Goal: Share content: Share content

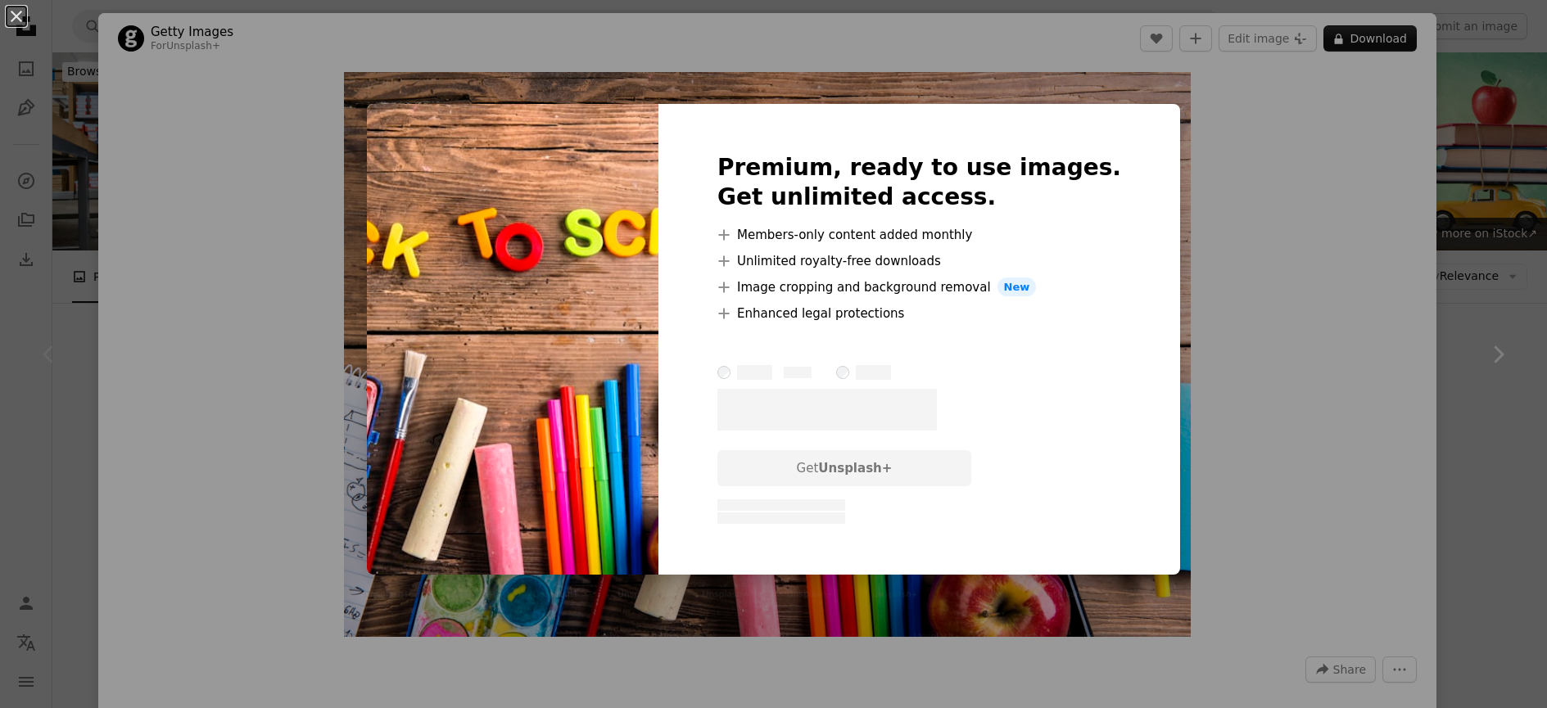
scroll to position [443, 0]
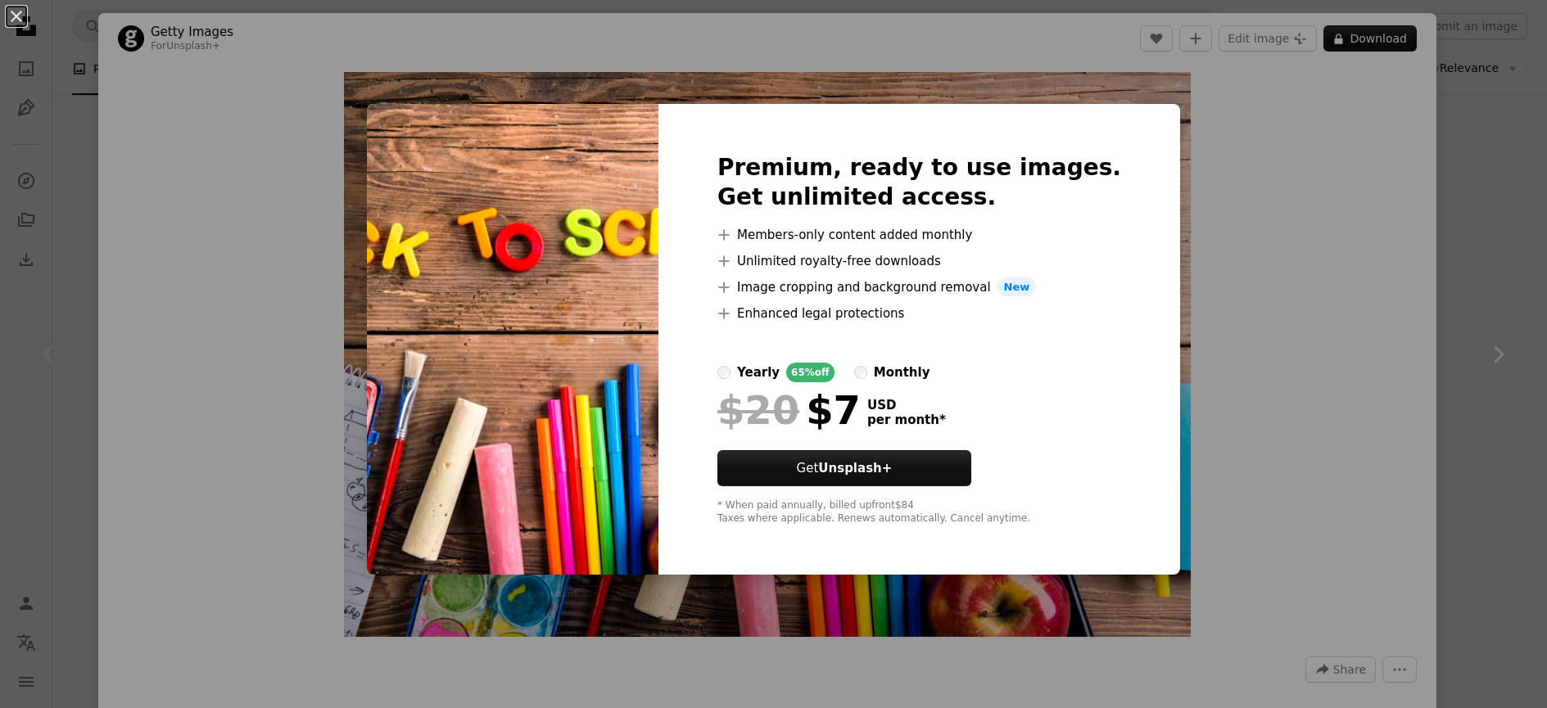
click at [809, 171] on h2 "Premium, ready to use images. Get unlimited access." at bounding box center [919, 182] width 404 height 59
click at [1373, 166] on div "An X shape Premium, ready to use images. Get unlimited access. A plus sign Memb…" at bounding box center [773, 354] width 1547 height 708
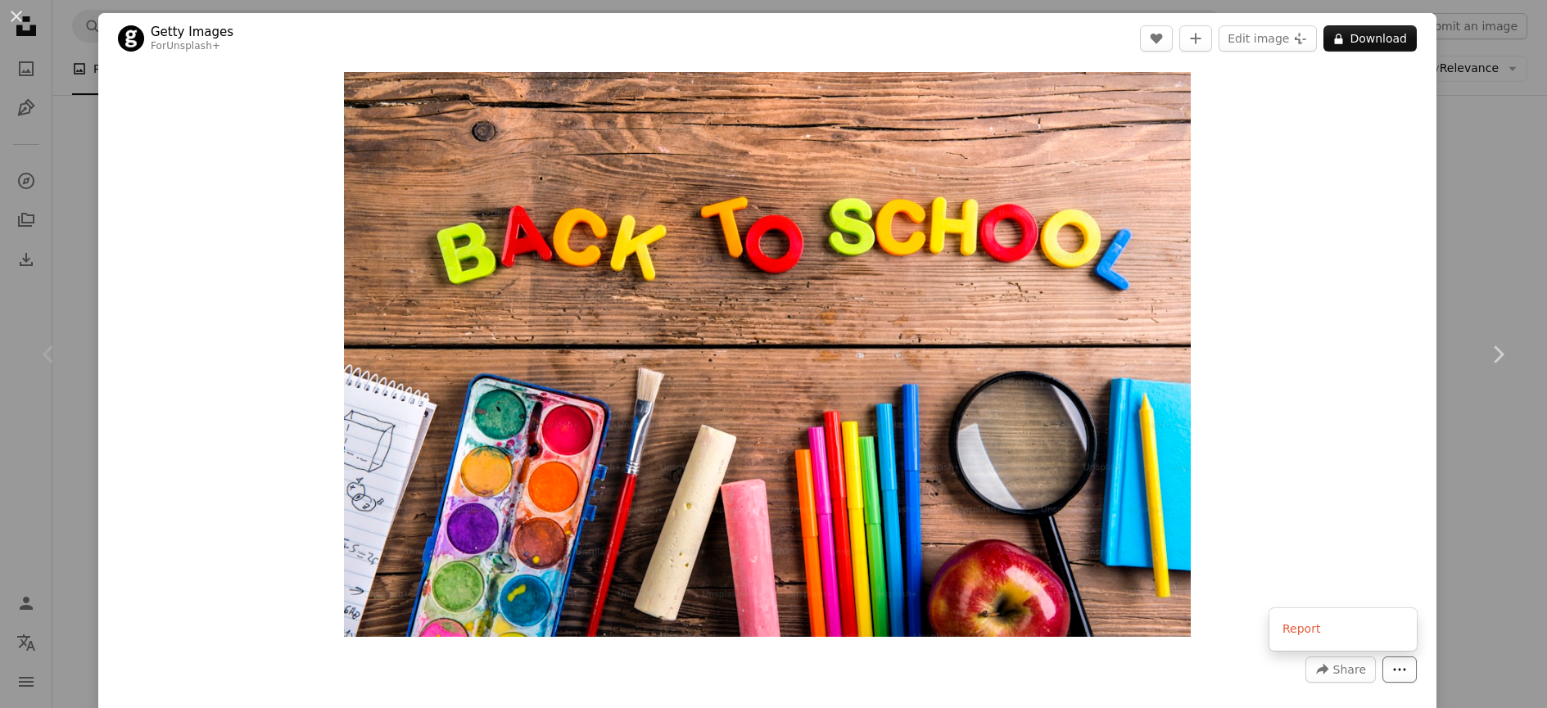
click at [1400, 664] on icon "More Actions" at bounding box center [1399, 669] width 15 height 15
click at [1380, 672] on dialog "An X shape Chevron left Chevron right Getty Images For Unsplash+ A heart A plus…" at bounding box center [773, 354] width 1547 height 708
click at [1355, 670] on span "Share" at bounding box center [1349, 669] width 33 height 25
click at [1316, 474] on link "Facebook icon Facebook" at bounding box center [1302, 472] width 134 height 29
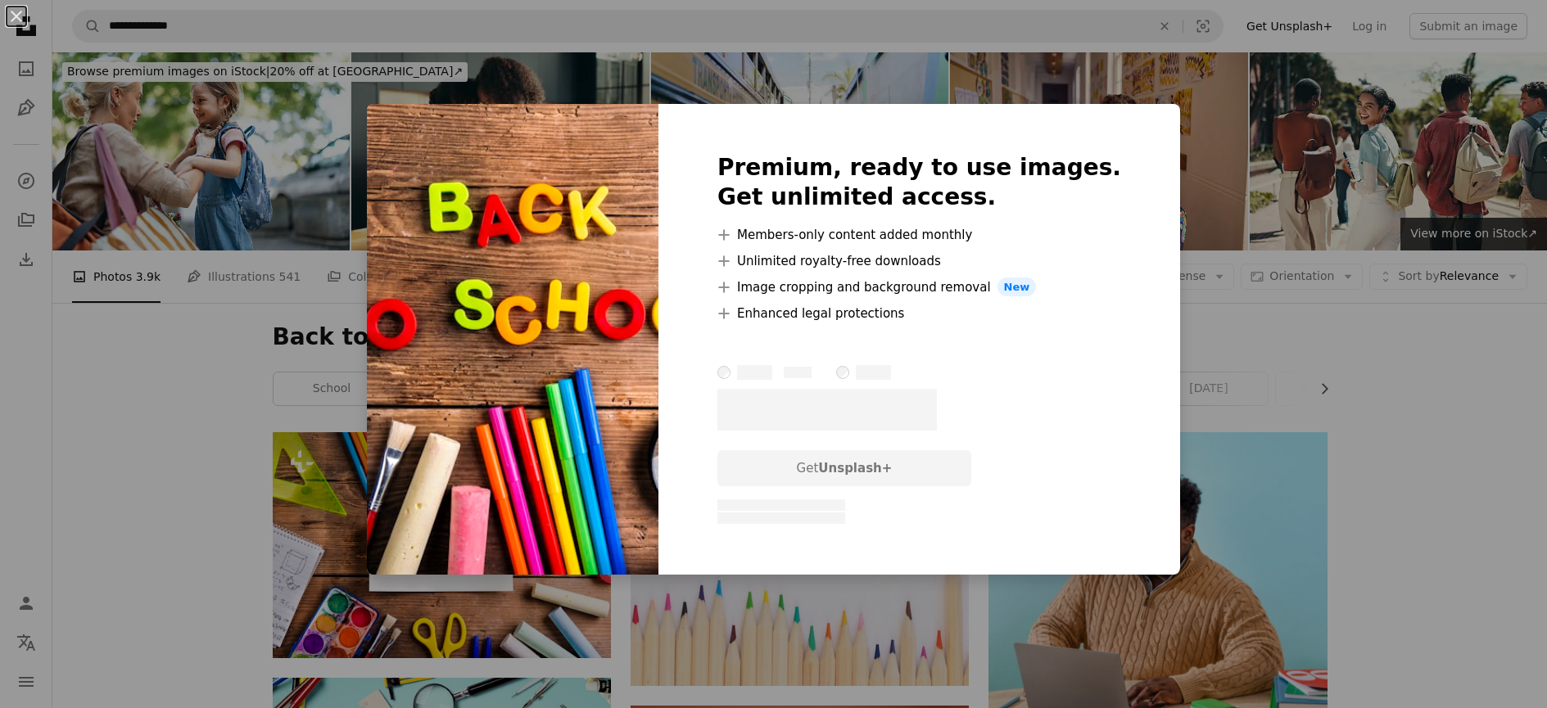
scroll to position [4261, 0]
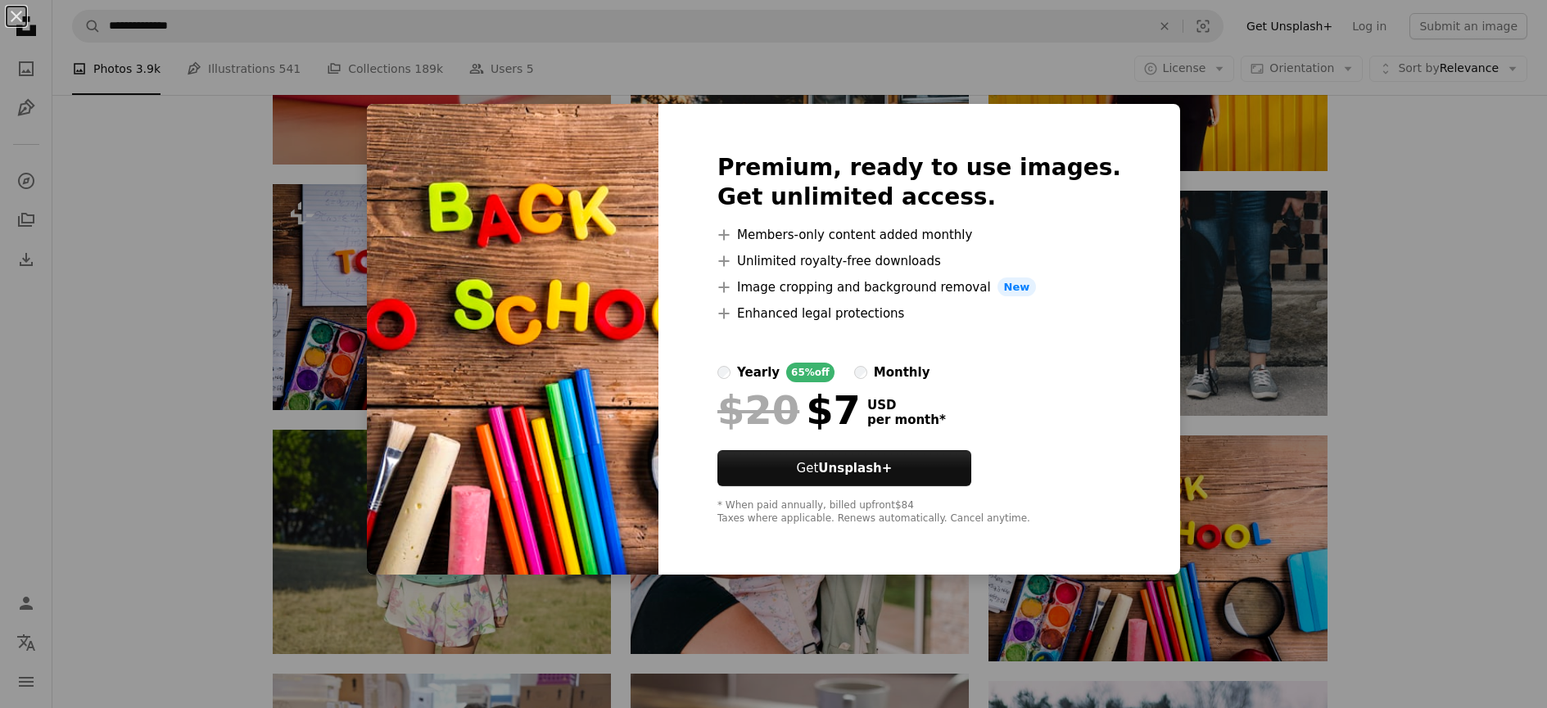
click at [1205, 306] on div "An X shape Premium, ready to use images. Get unlimited access. A plus sign Memb…" at bounding box center [773, 354] width 1547 height 708
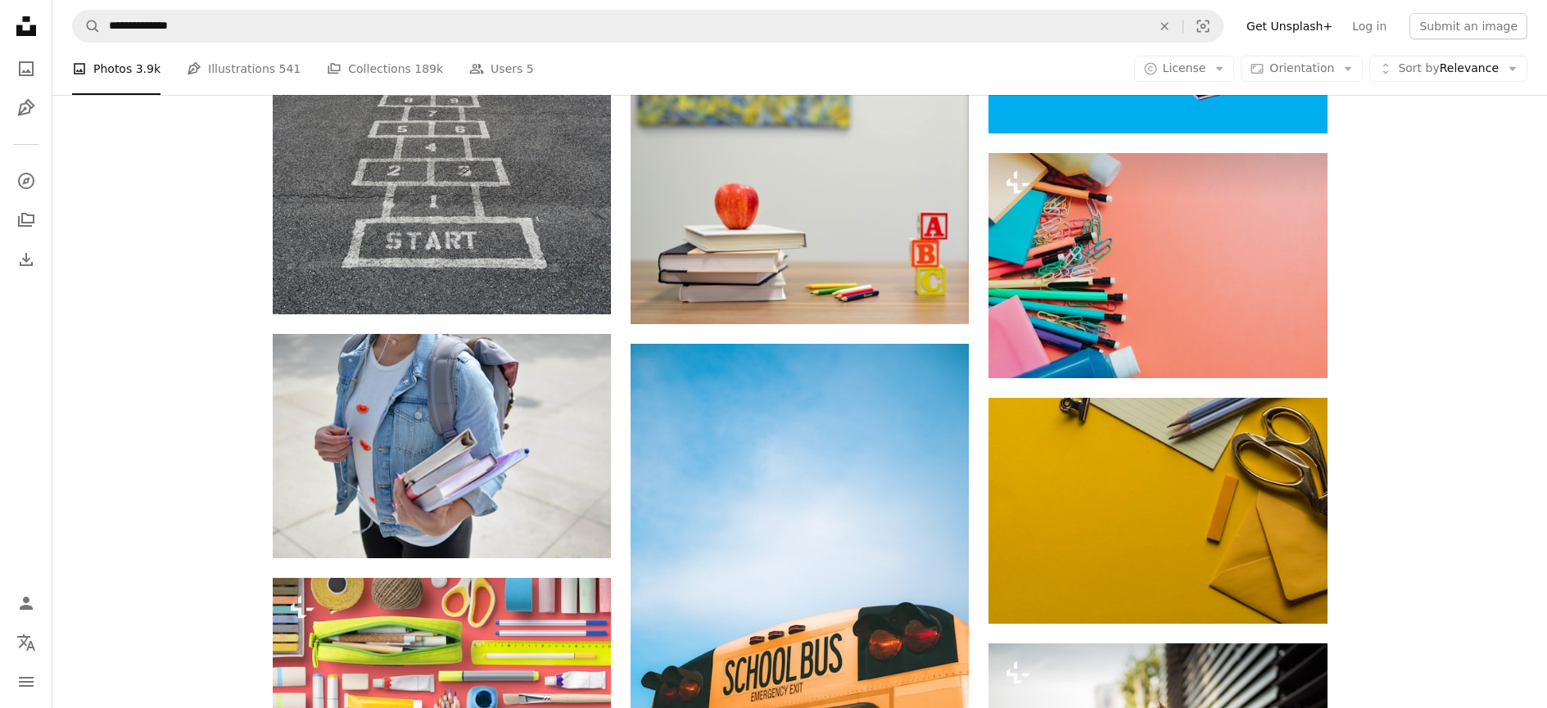
scroll to position [804, 0]
